Goal: Obtain resource: Obtain resource

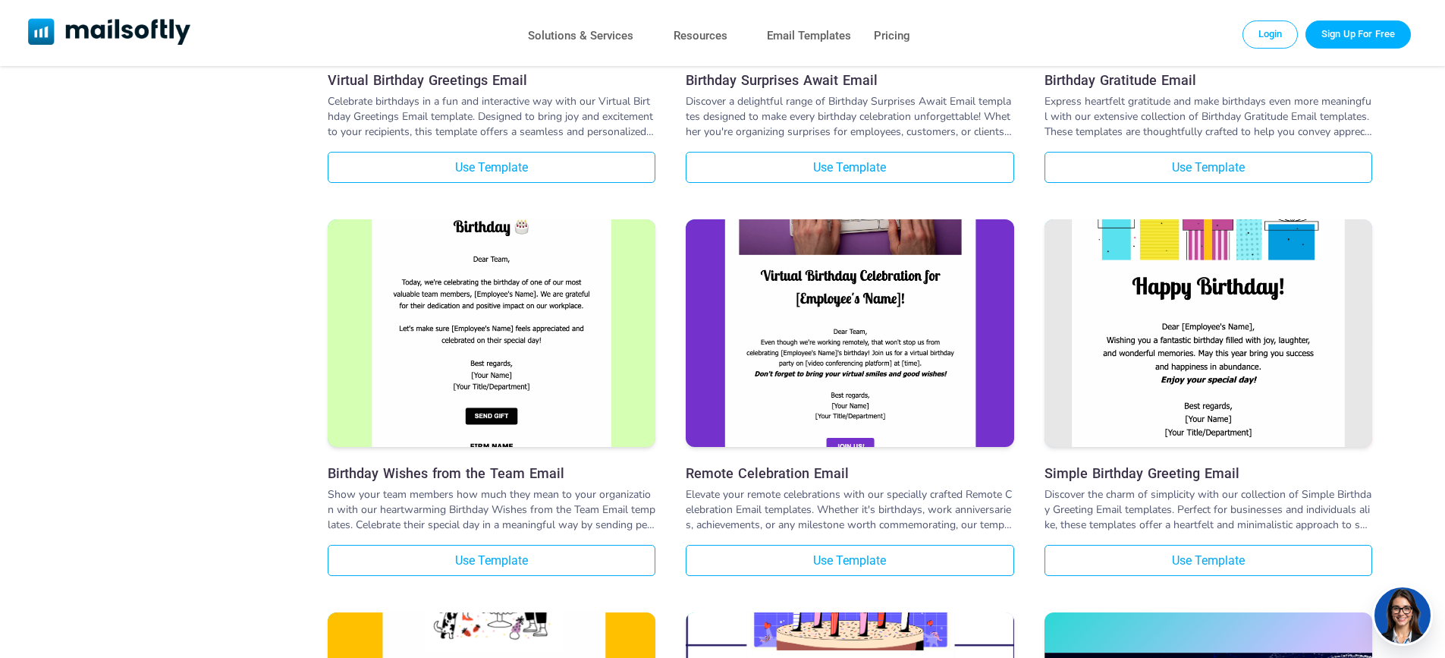
scroll to position [758, 0]
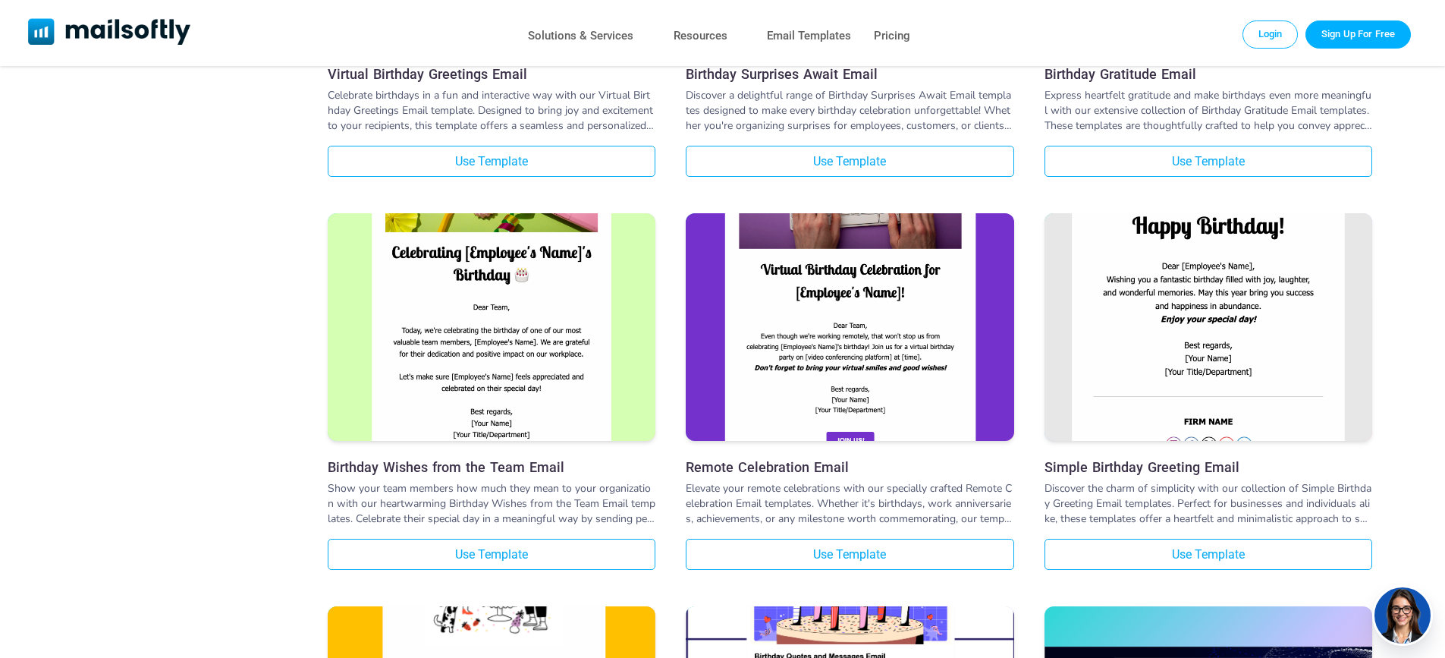
click at [1168, 343] on img at bounding box center [1208, 272] width 328 height 545
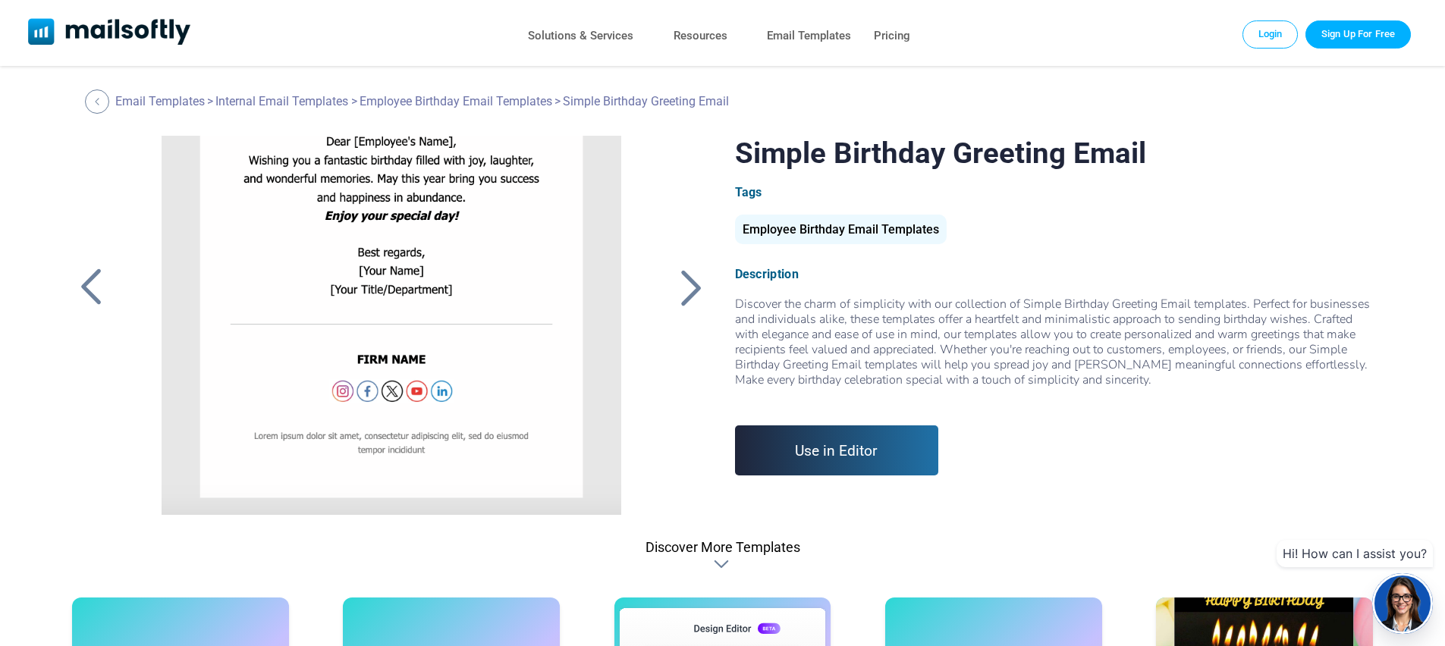
scroll to position [291, 0]
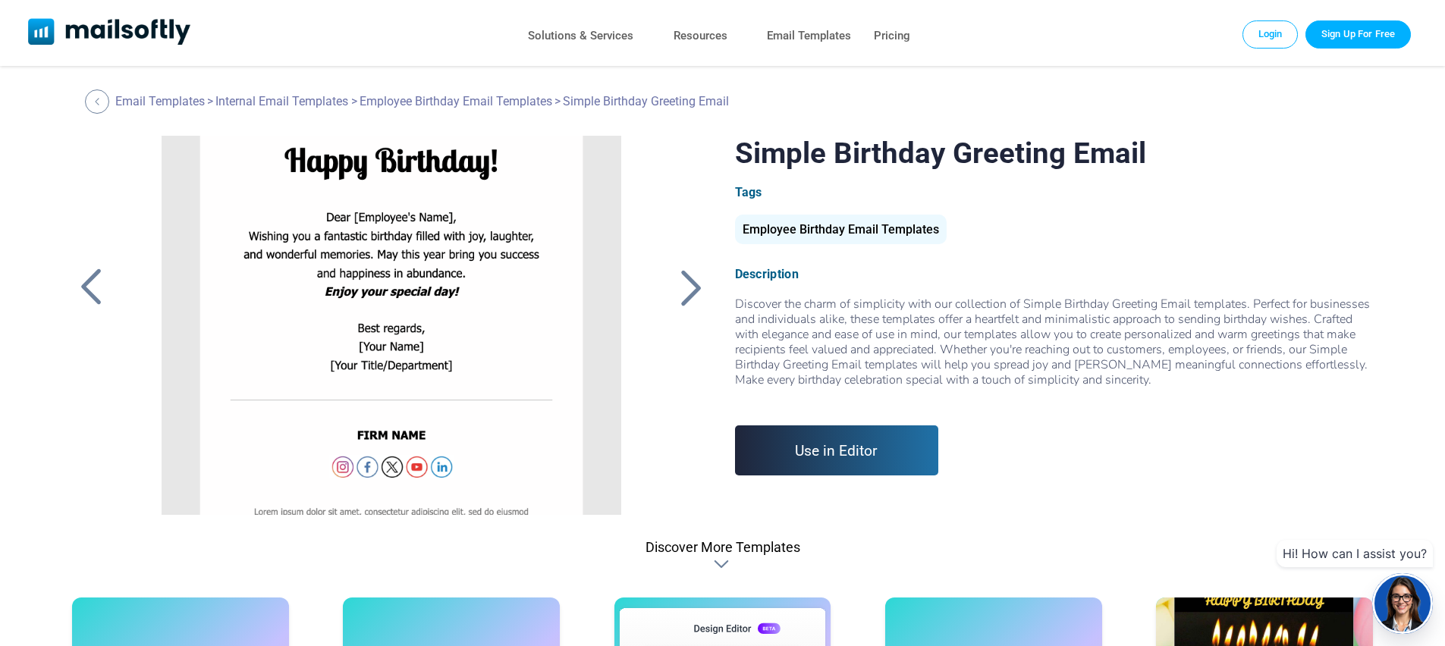
click at [351, 240] on div at bounding box center [391, 325] width 510 height 379
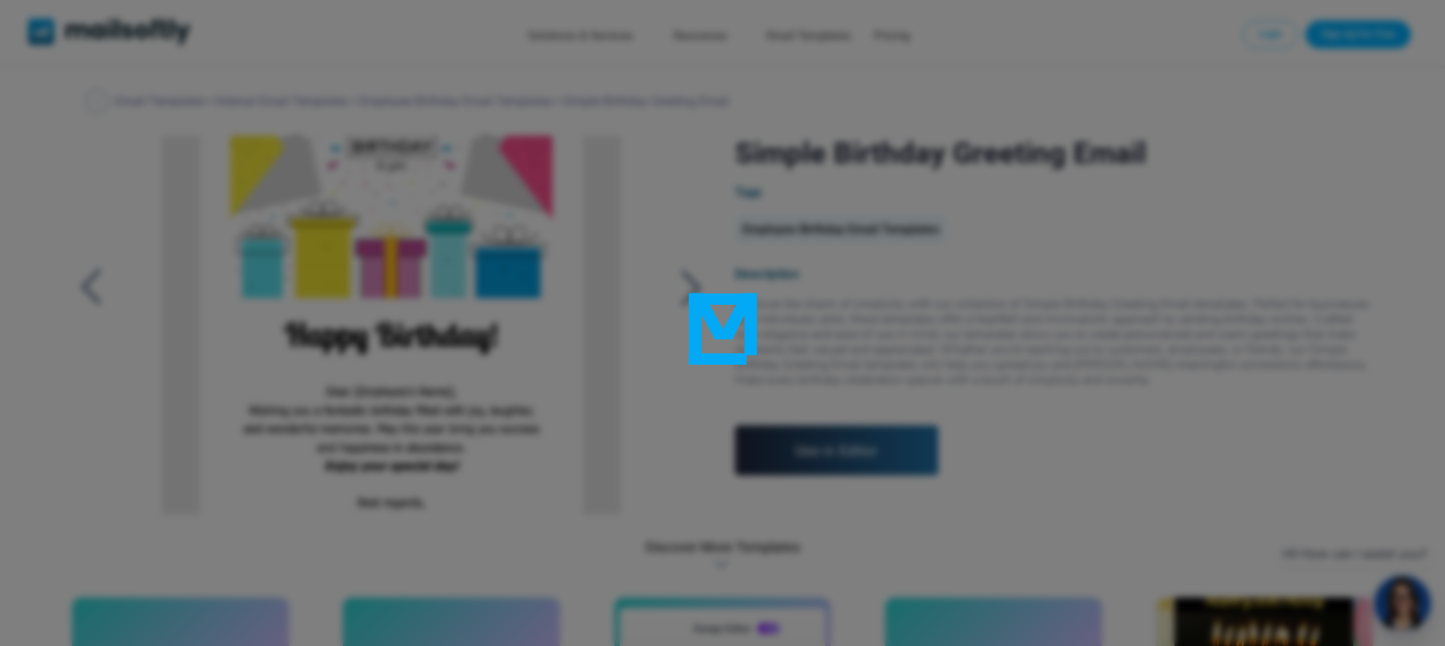
scroll to position [0, 0]
